Goal: Download file/media

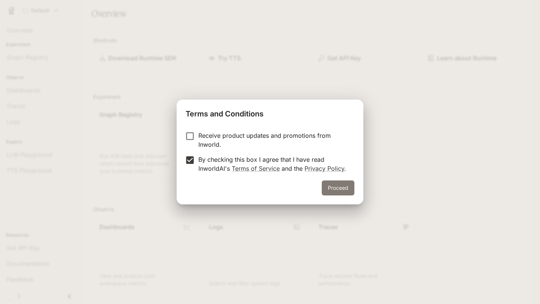
click at [341, 184] on button "Proceed" at bounding box center [338, 188] width 33 height 15
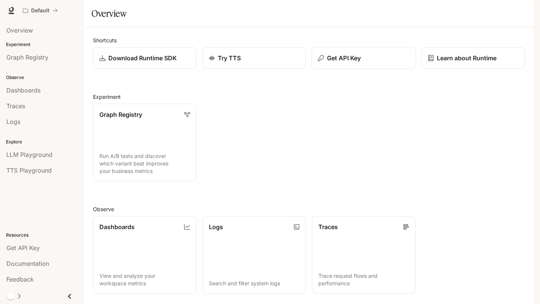
click at [347, 63] on p "Get API Key" at bounding box center [344, 58] width 34 height 9
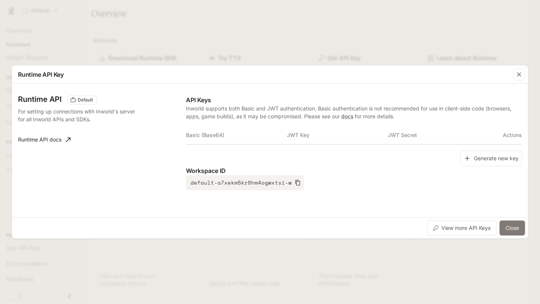
click at [516, 230] on button "Close" at bounding box center [511, 228] width 25 height 15
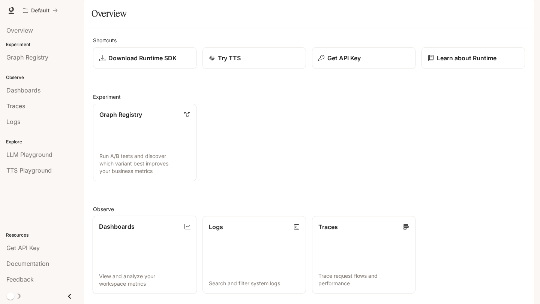
scroll to position [3, 0]
click at [41, 154] on span "LLM Playground" at bounding box center [29, 154] width 46 height 9
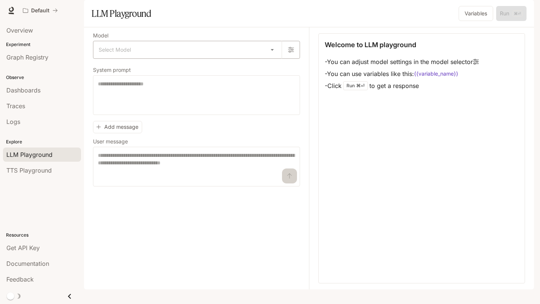
click at [147, 71] on body "Skip to main content Default Documentation Documentation Portal Overview Experi…" at bounding box center [270, 152] width 540 height 304
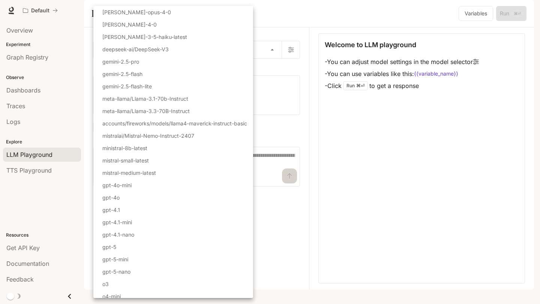
click at [158, 76] on li "gemini-2.5-flash" at bounding box center [173, 74] width 160 height 12
type input "**********"
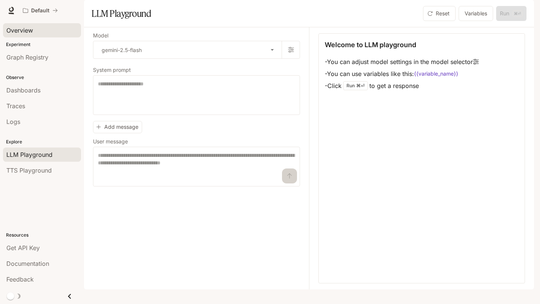
click at [37, 32] on div "Overview" at bounding box center [41, 30] width 71 height 9
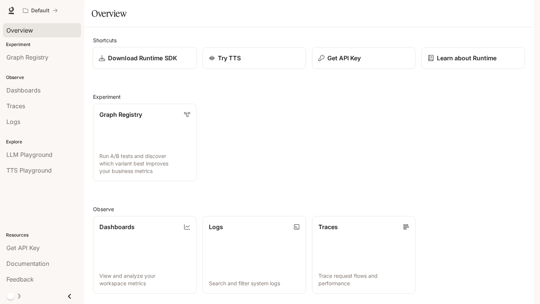
click at [144, 69] on link "Download Runtime SDK" at bounding box center [145, 58] width 105 height 22
